Goal: Check status: Check status

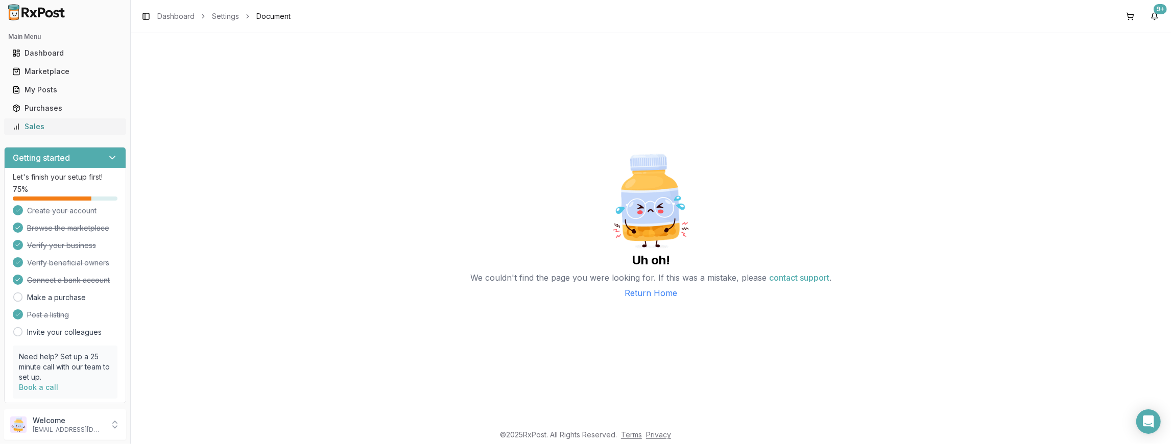
click at [56, 131] on div "Sales" at bounding box center [65, 127] width 106 height 10
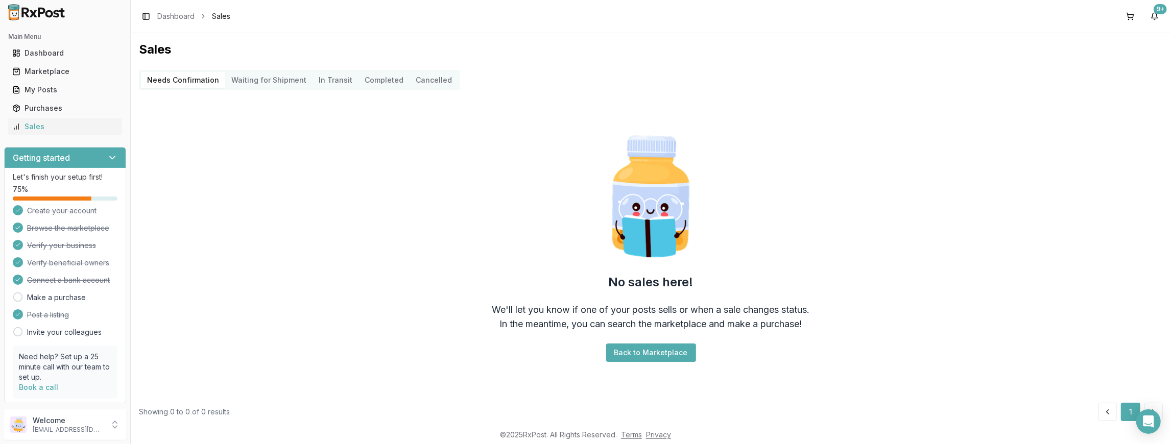
click at [246, 83] on Shipment "Waiting for Shipment" at bounding box center [268, 80] width 87 height 16
click at [332, 80] on Transit "In Transit" at bounding box center [336, 80] width 46 height 16
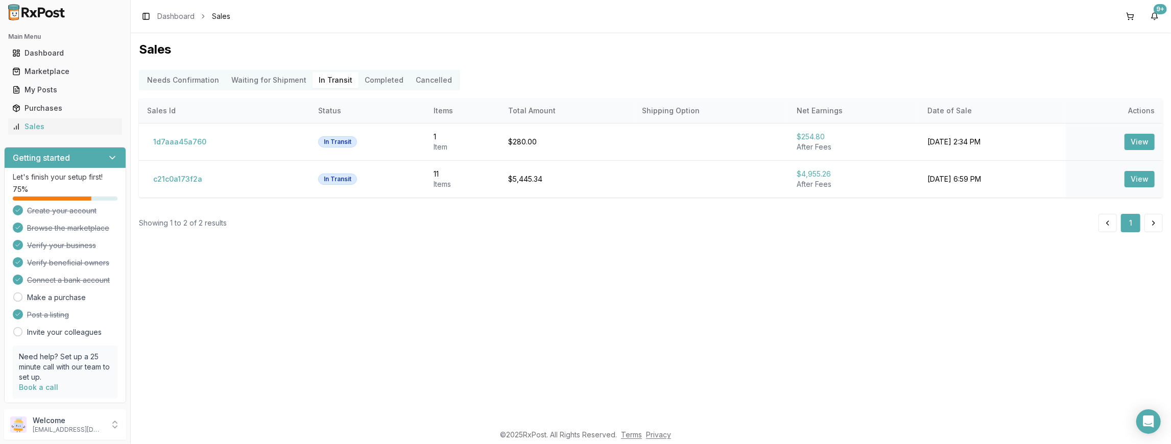
drag, startPoint x: 355, startPoint y: 78, endPoint x: 380, endPoint y: 77, distance: 24.6
click at [373, 77] on button "Completed" at bounding box center [383, 80] width 51 height 16
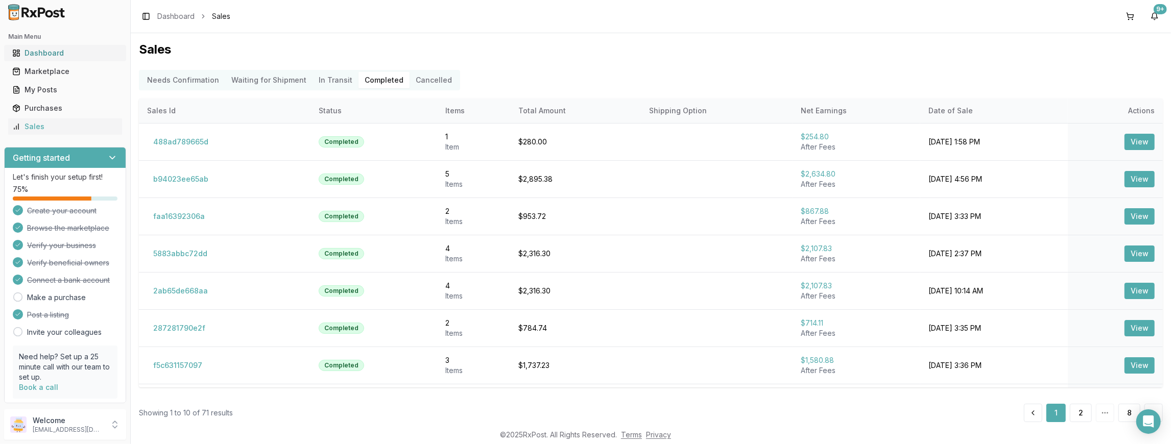
click at [63, 55] on div "Dashboard" at bounding box center [65, 53] width 106 height 10
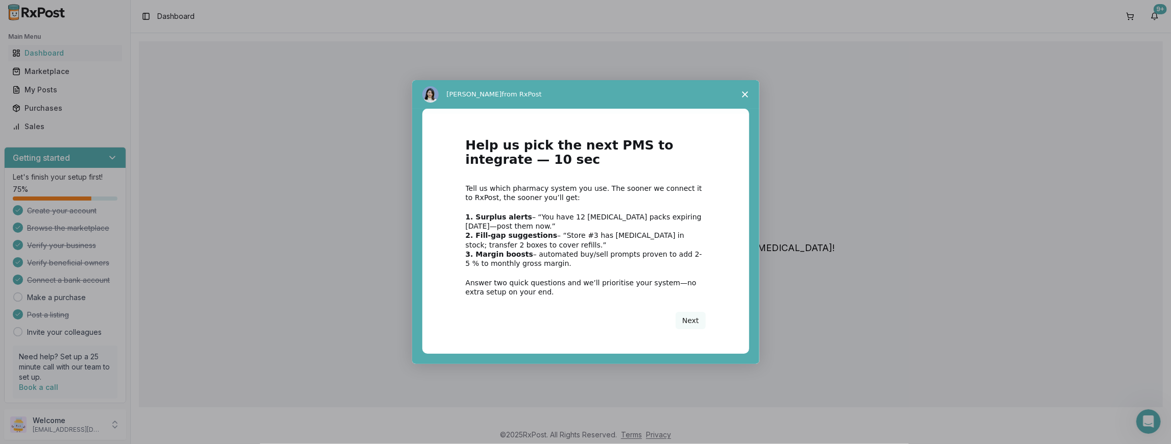
click at [61, 91] on div "Intercom messenger" at bounding box center [585, 222] width 1171 height 444
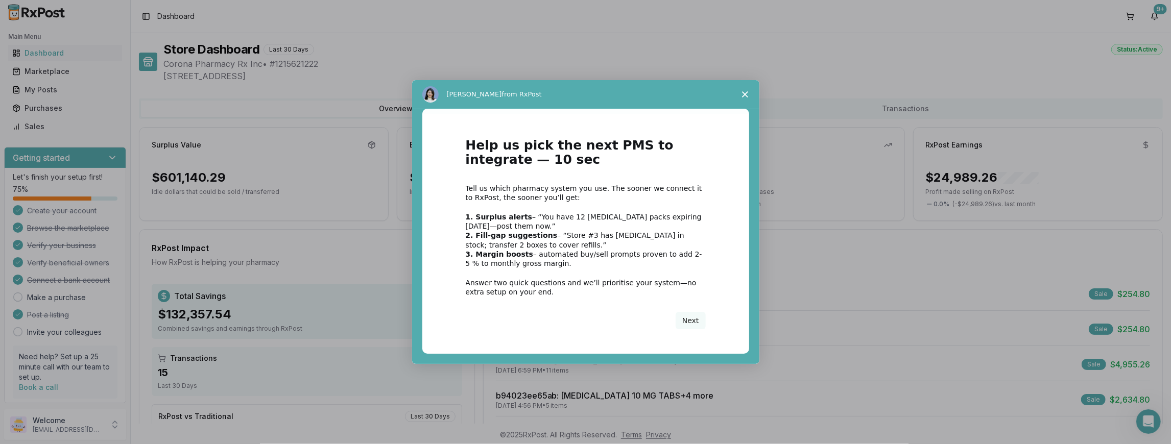
click at [25, 88] on div "Intercom messenger" at bounding box center [585, 222] width 1171 height 444
click at [749, 96] on span "Close survey" at bounding box center [745, 94] width 29 height 29
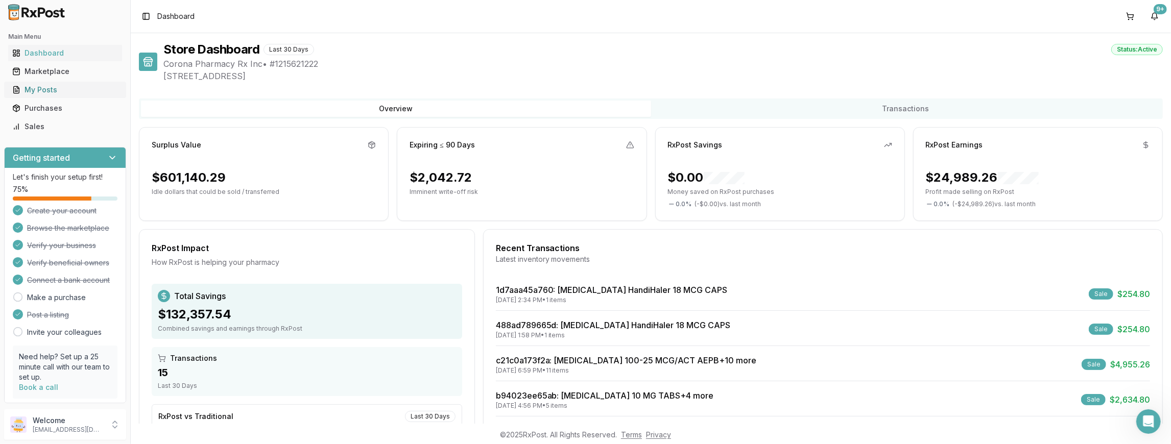
click at [72, 94] on div "My Posts" at bounding box center [65, 90] width 106 height 10
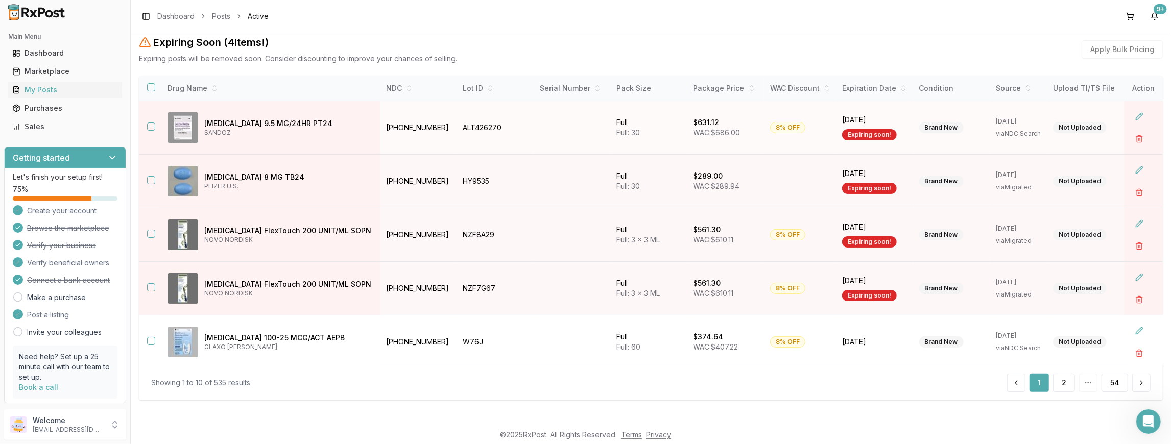
scroll to position [8, 0]
